Goal: Task Accomplishment & Management: Manage account settings

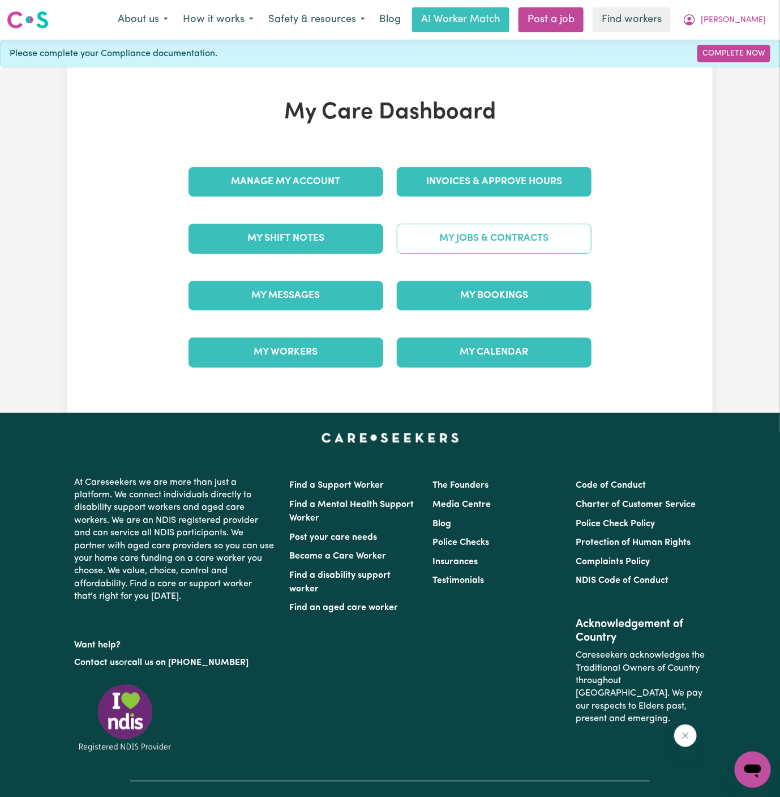
click at [486, 244] on link "My Jobs & Contracts" at bounding box center [494, 238] width 195 height 29
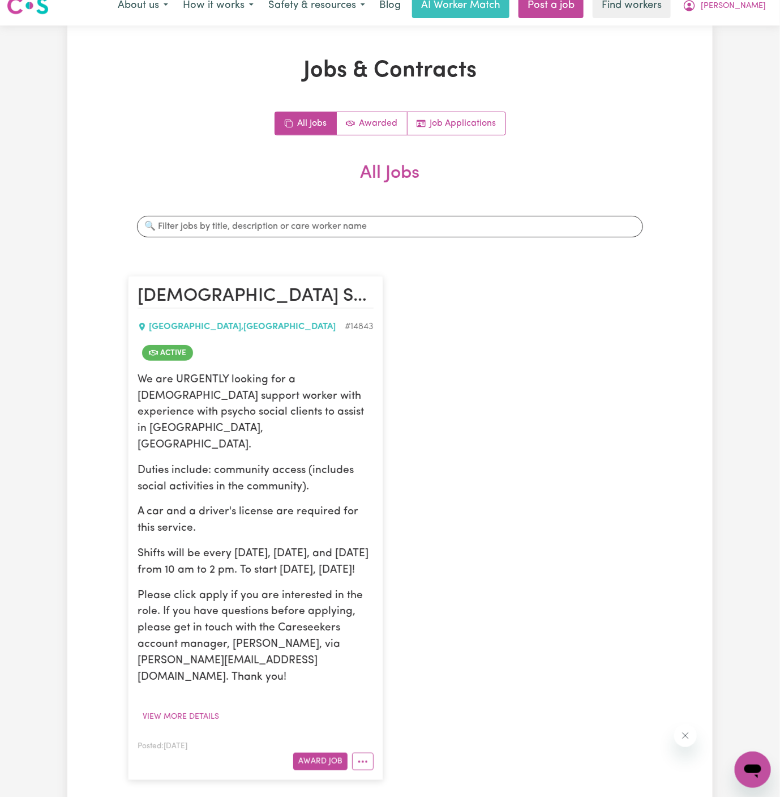
scroll to position [17, 0]
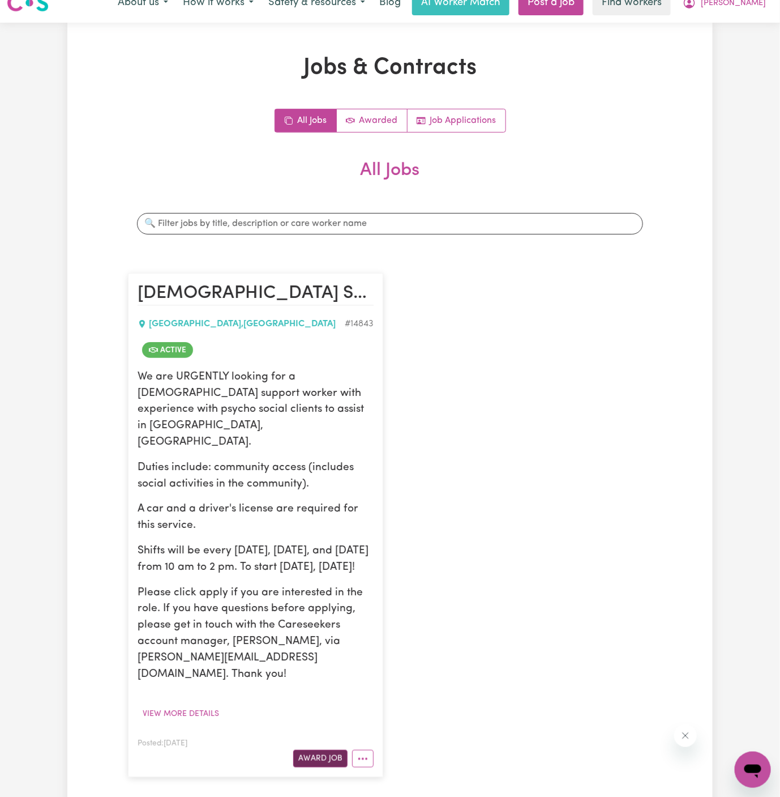
click at [330, 750] on button "Award Job" at bounding box center [320, 759] width 54 height 18
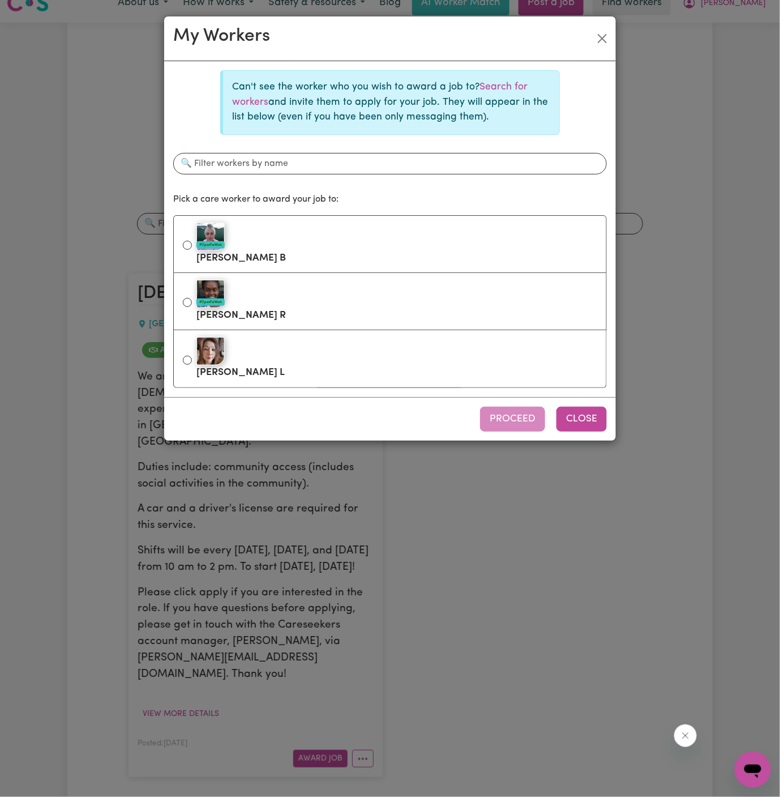
click at [591, 425] on button "Close" at bounding box center [582, 419] width 50 height 25
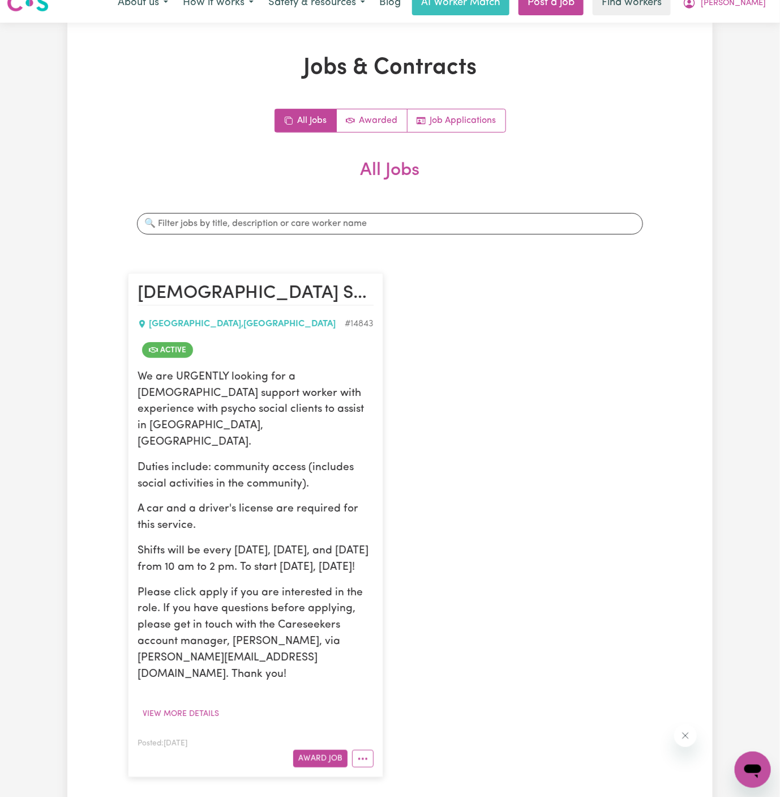
click at [361, 735] on article "[DEMOGRAPHIC_DATA] Support Worker Needed In [GEOGRAPHIC_DATA], [GEOGRAPHIC_DATA…" at bounding box center [255, 525] width 255 height 504
click at [365, 753] on icon "More options" at bounding box center [362, 758] width 11 height 11
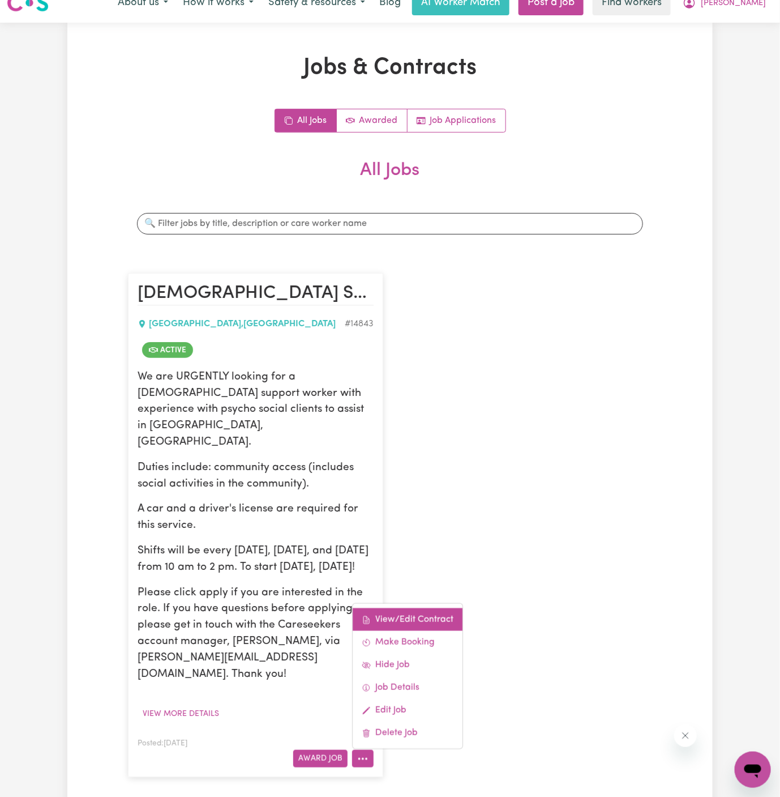
click at [424, 608] on link "View/Edit Contract" at bounding box center [408, 619] width 110 height 23
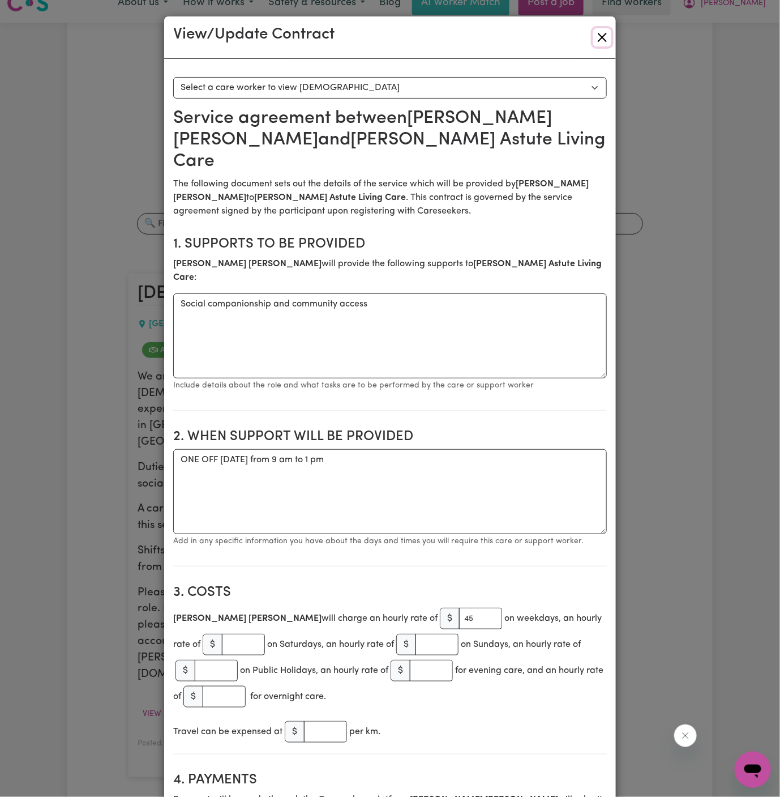
click at [605, 35] on button "Close" at bounding box center [602, 37] width 18 height 18
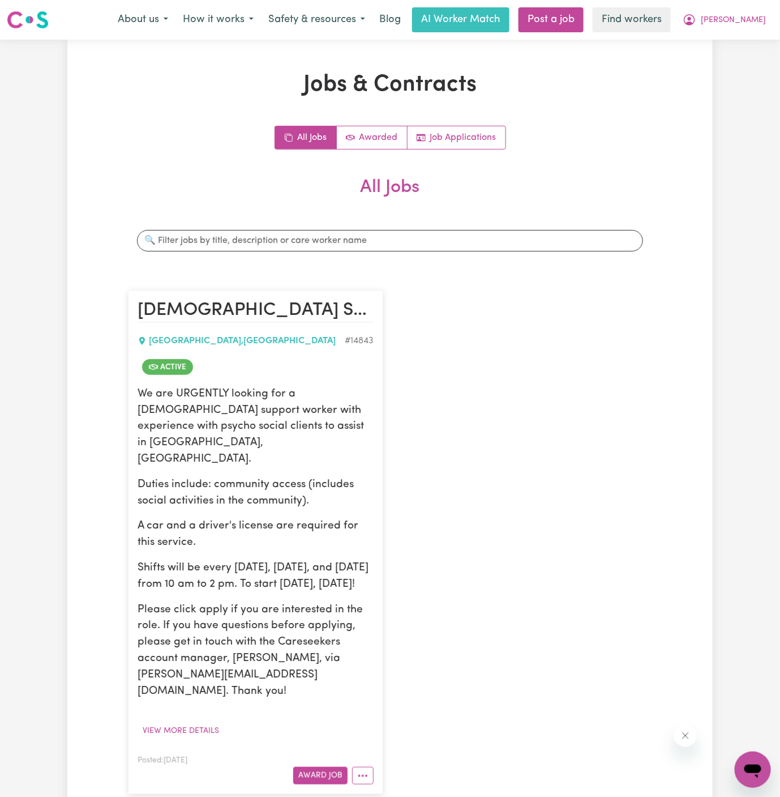
scroll to position [0, 0]
click at [331, 767] on button "Award Job" at bounding box center [320, 776] width 54 height 18
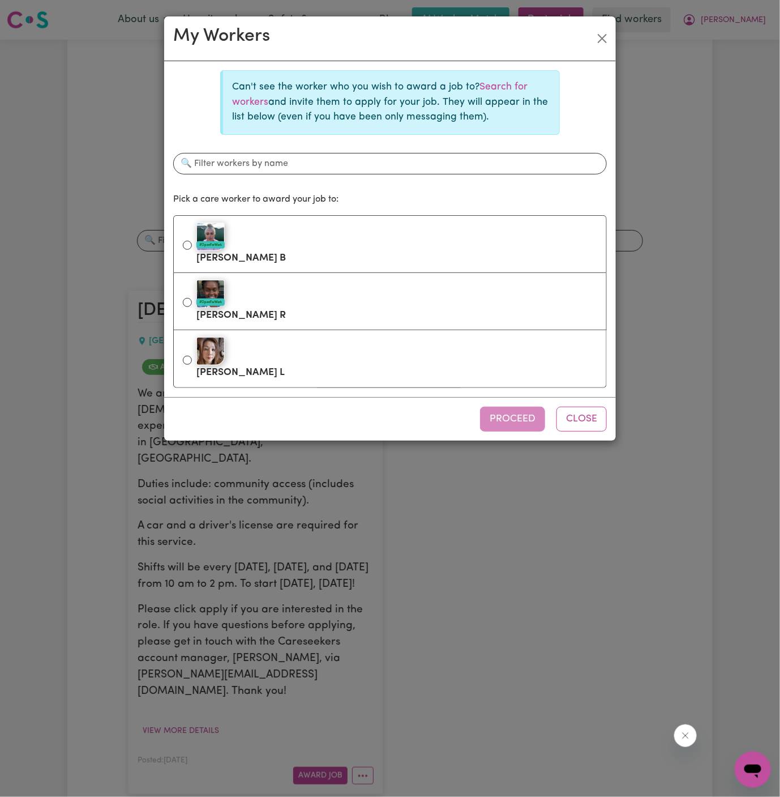
click at [549, 484] on div "My Workers Can't see the worker who you wish to award a job to? Search for work…" at bounding box center [390, 398] width 780 height 797
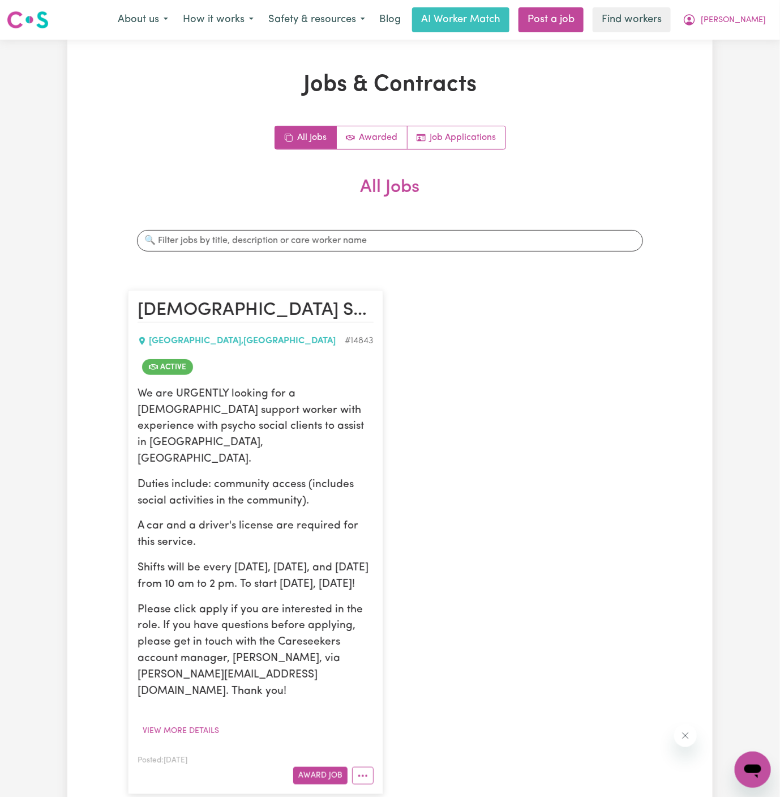
click at [368, 750] on article "[DEMOGRAPHIC_DATA] Support Worker Needed In [GEOGRAPHIC_DATA], [GEOGRAPHIC_DATA…" at bounding box center [255, 542] width 255 height 504
click at [367, 767] on button "More options" at bounding box center [363, 776] width 22 height 18
click at [430, 716] on link "Edit Job" at bounding box center [408, 727] width 110 height 23
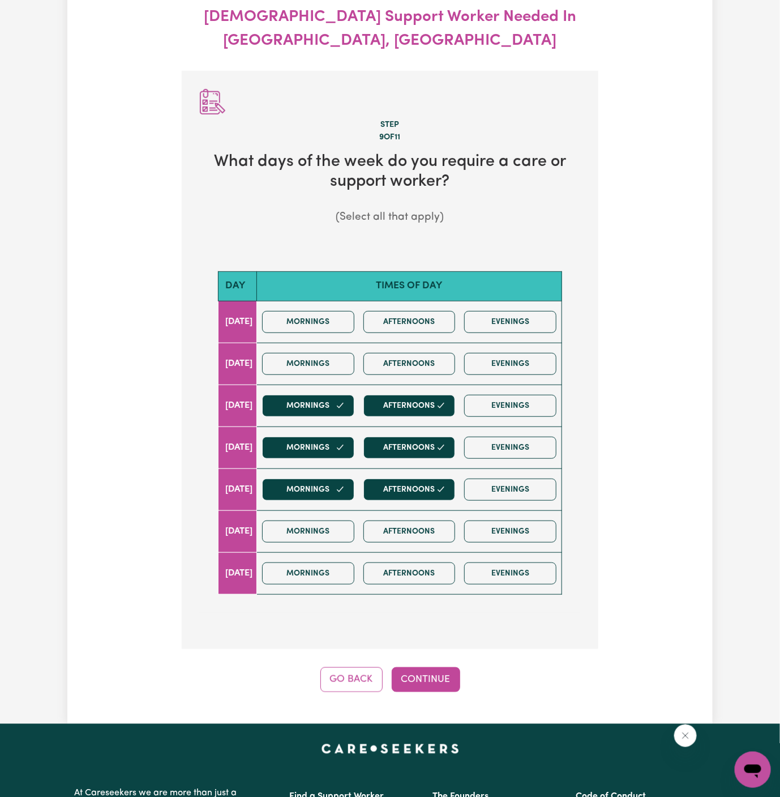
scroll to position [126, 0]
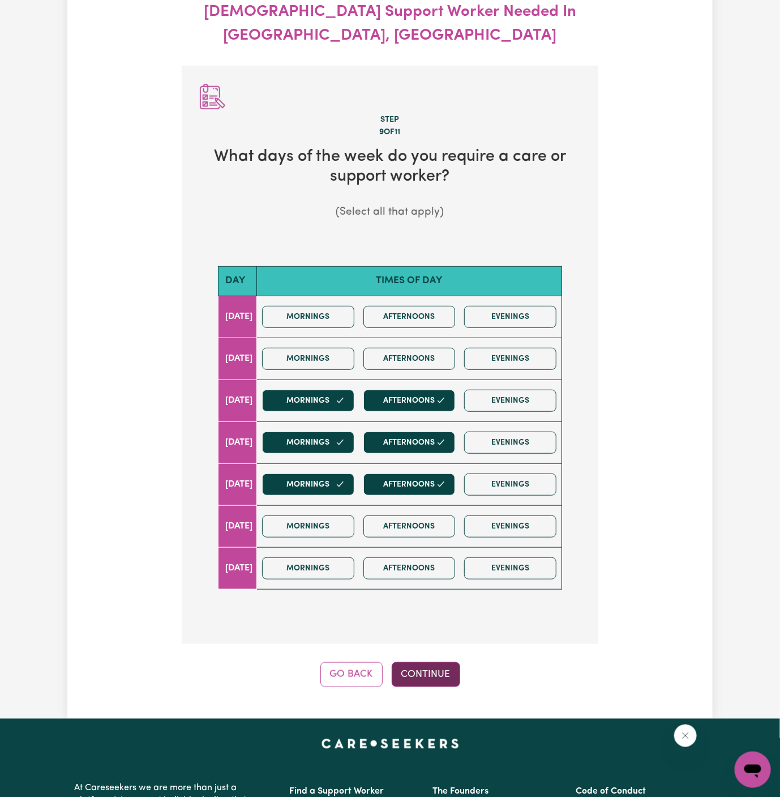
click at [425, 662] on button "Continue" at bounding box center [426, 674] width 69 height 25
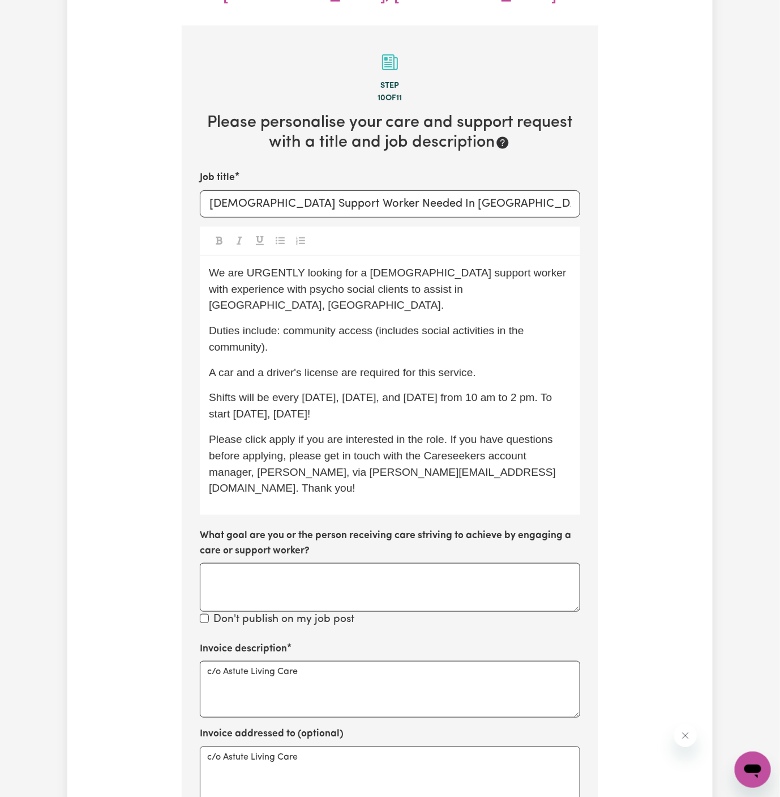
scroll to position [168, 0]
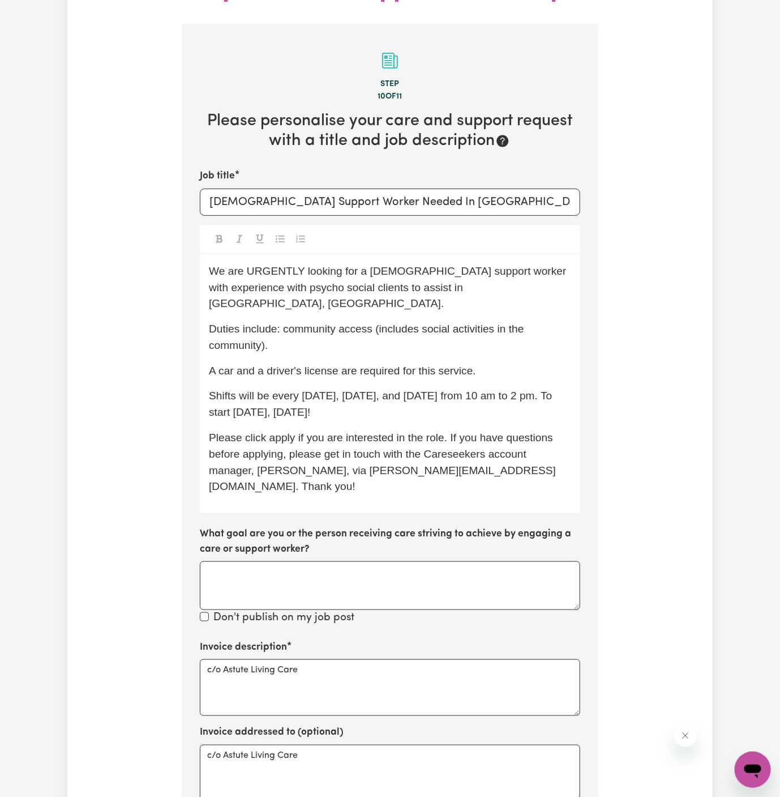
drag, startPoint x: 387, startPoint y: 375, endPoint x: 252, endPoint y: 373, distance: 135.4
click at [252, 388] on p "Shifts will be every [DATE], [DATE], and [DATE] from 10 am to 2 pm. To start [D…" at bounding box center [390, 404] width 362 height 33
click at [460, 436] on p "Please click apply if you are interested in the role. If you have any questions…" at bounding box center [390, 462] width 362 height 65
click at [476, 445] on div "We are urgently looking for a [DEMOGRAPHIC_DATA] support worker with experience…" at bounding box center [390, 383] width 381 height 259
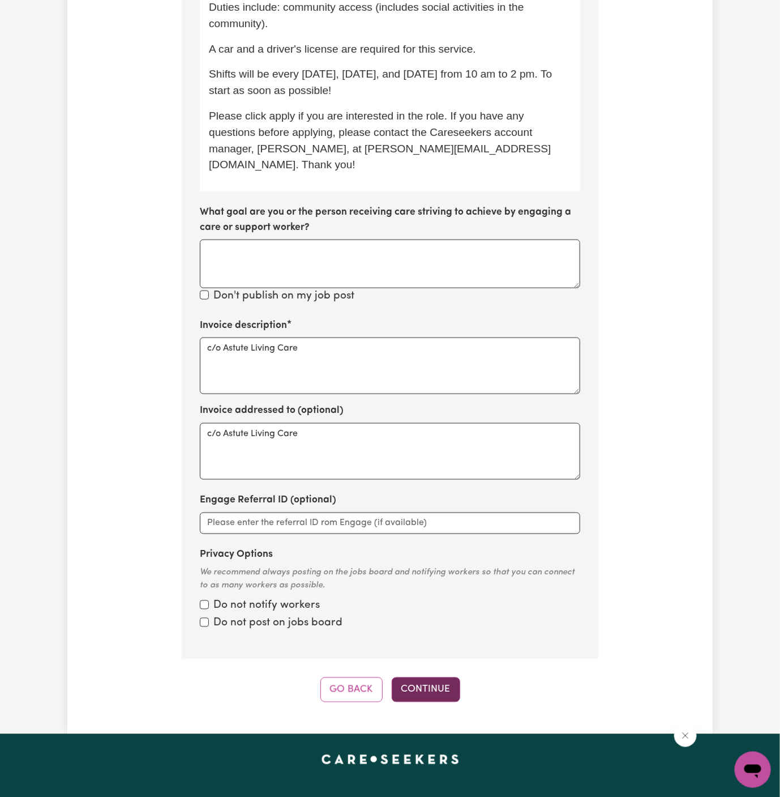
click at [443, 677] on button "Continue" at bounding box center [426, 689] width 69 height 25
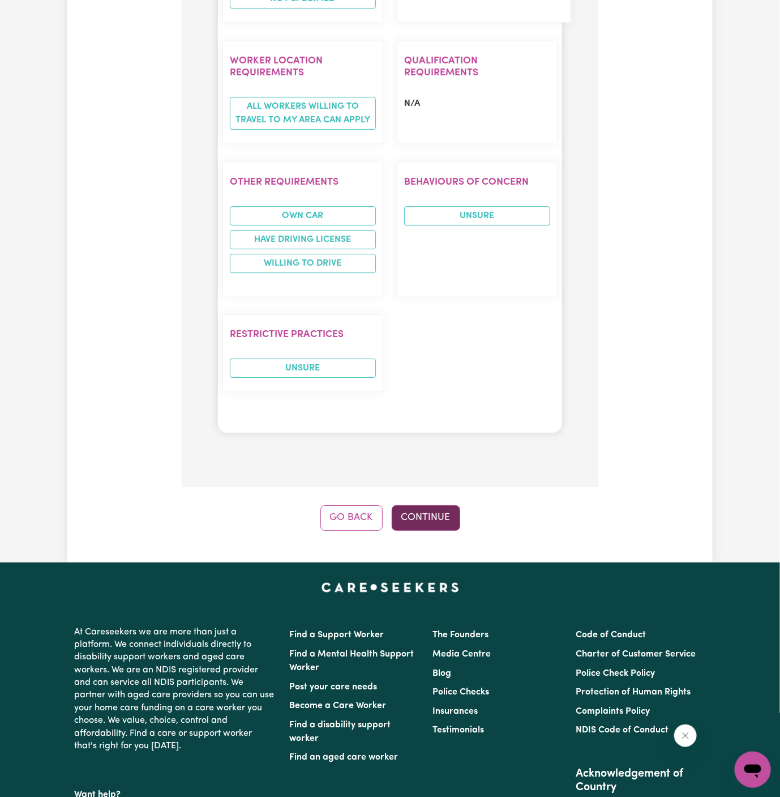
click at [442, 505] on button "Continue" at bounding box center [426, 517] width 69 height 25
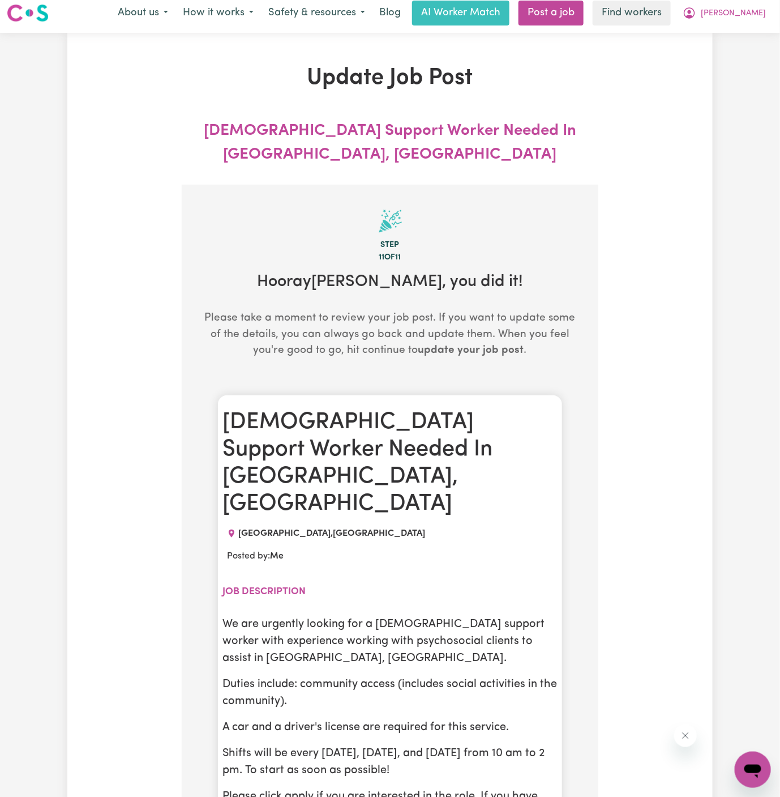
scroll to position [0, 0]
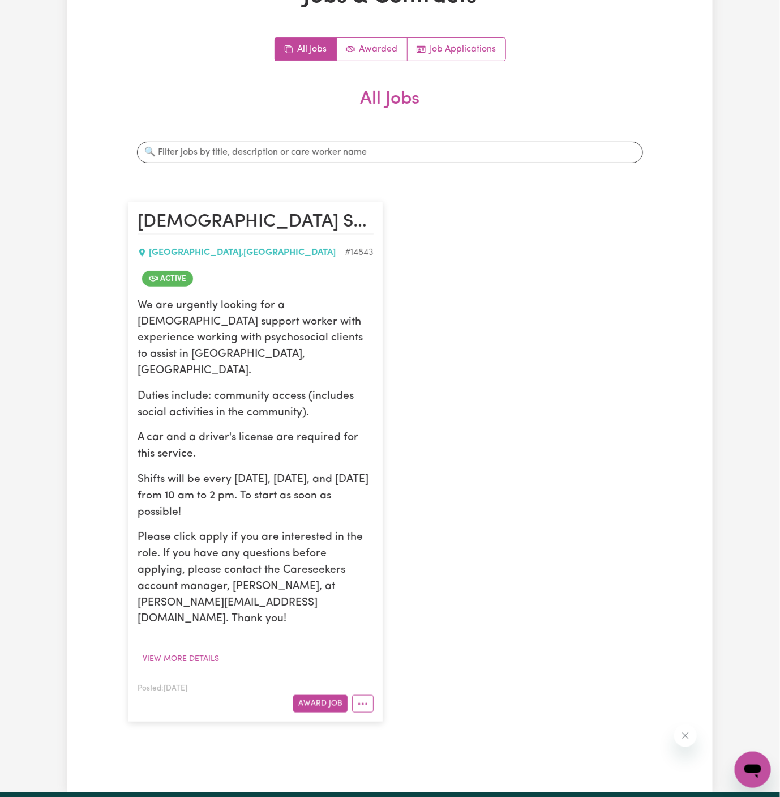
scroll to position [170, 0]
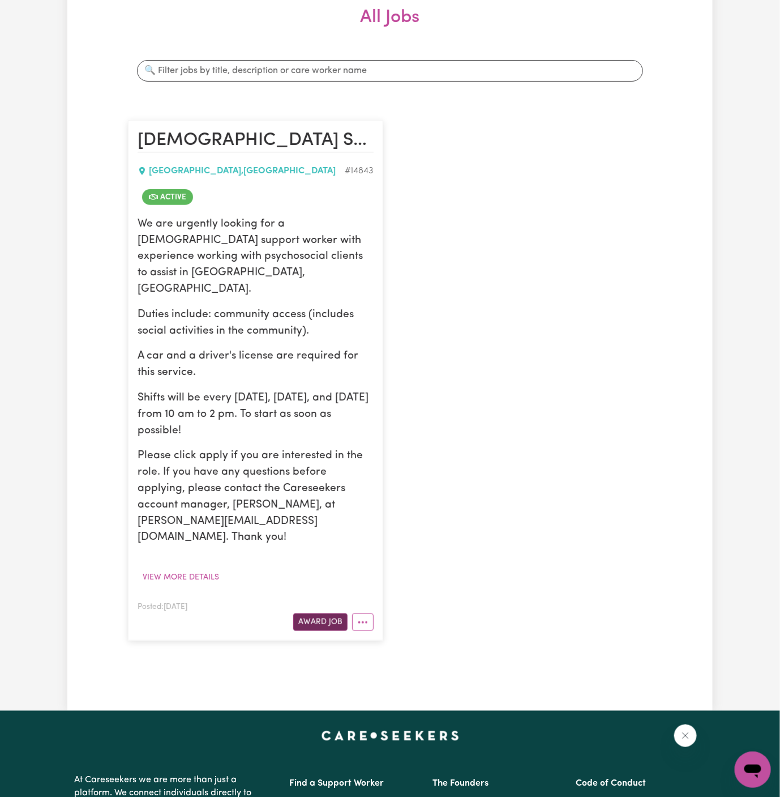
click at [317, 613] on button "Award Job" at bounding box center [320, 622] width 54 height 18
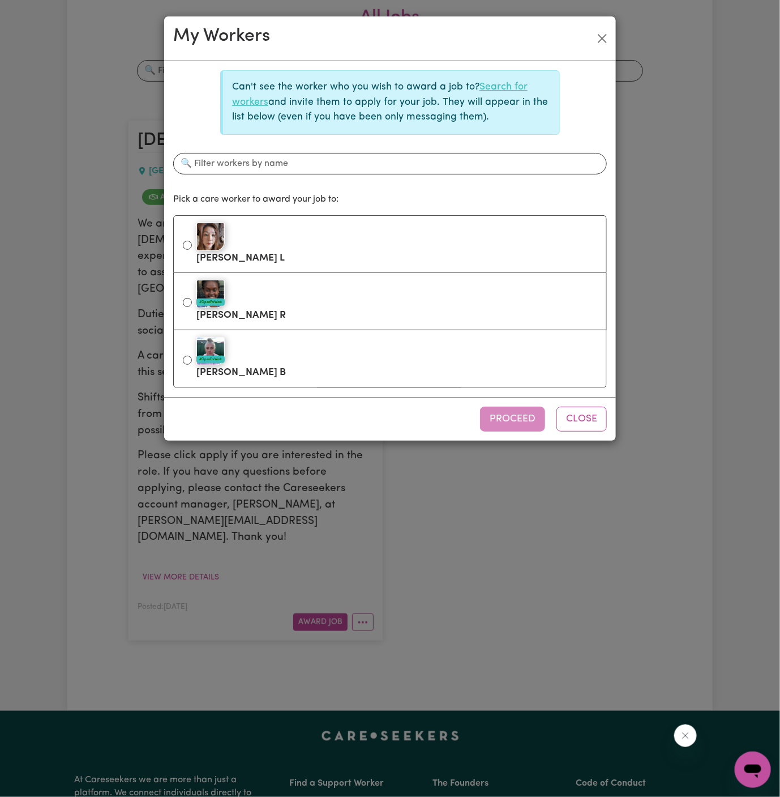
click at [502, 86] on link "Search for workers" at bounding box center [380, 94] width 296 height 24
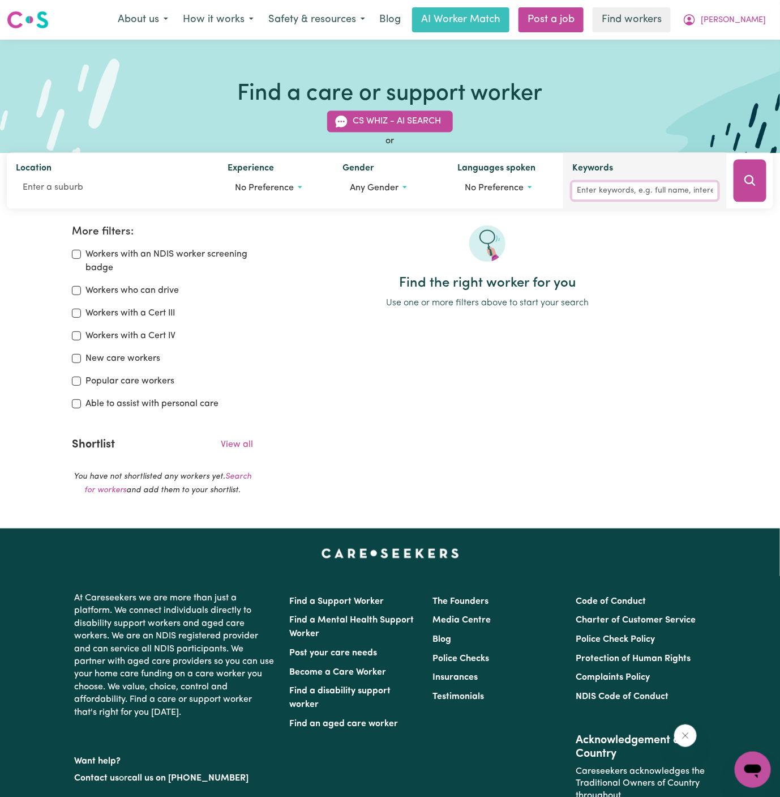
click at [589, 186] on input "Keywords" at bounding box center [645, 191] width 146 height 18
type input "jannat"
click at [756, 174] on icon "Search" at bounding box center [751, 181] width 14 height 14
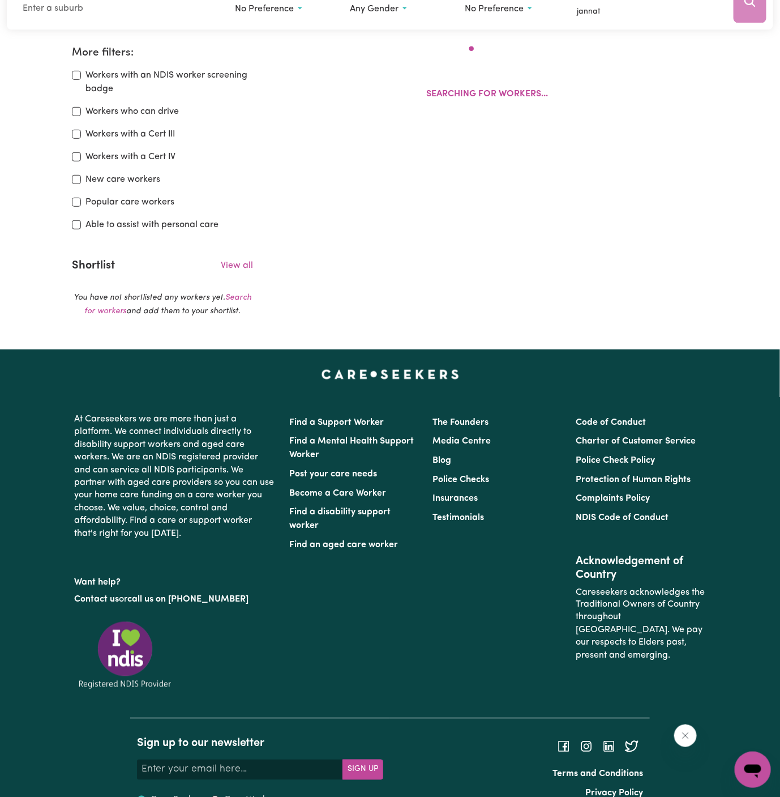
scroll to position [189, 0]
